Goal: Task Accomplishment & Management: Manage account settings

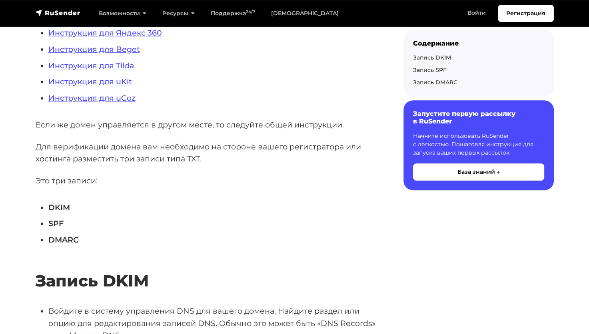
scroll to position [314, 0]
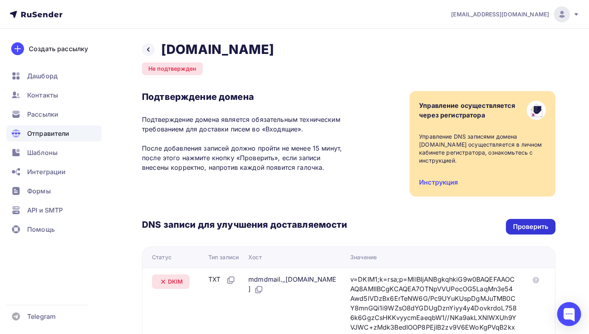
click at [525, 224] on div "Проверить" at bounding box center [530, 226] width 35 height 9
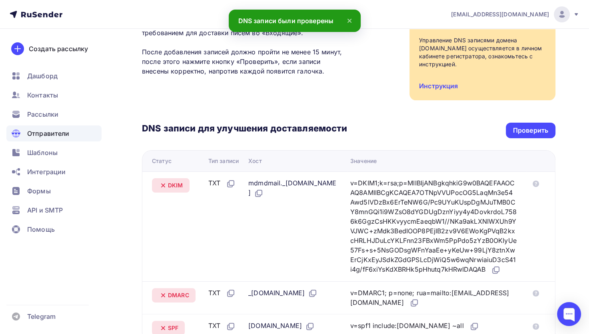
scroll to position [120, 0]
